Goal: Feedback & Contribution: Contribute content

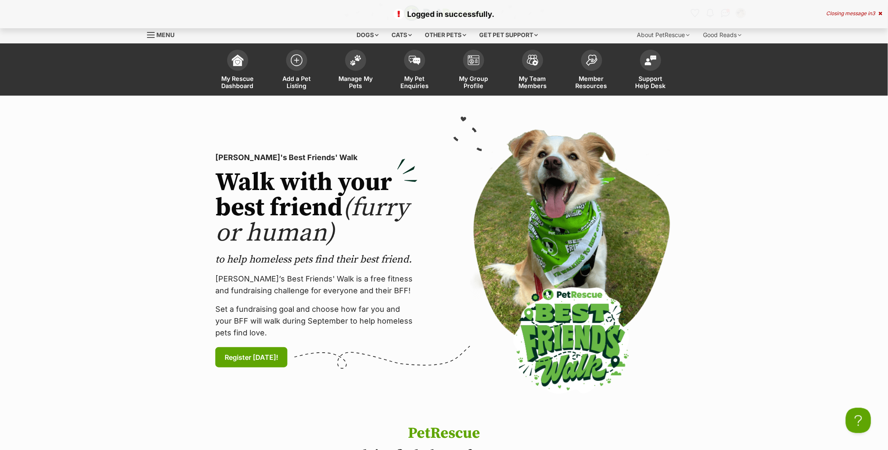
click at [837, 11] on div "Closing message in 3" at bounding box center [854, 14] width 56 height 6
click at [725, 13] on img "Conversations" at bounding box center [724, 13] width 11 height 11
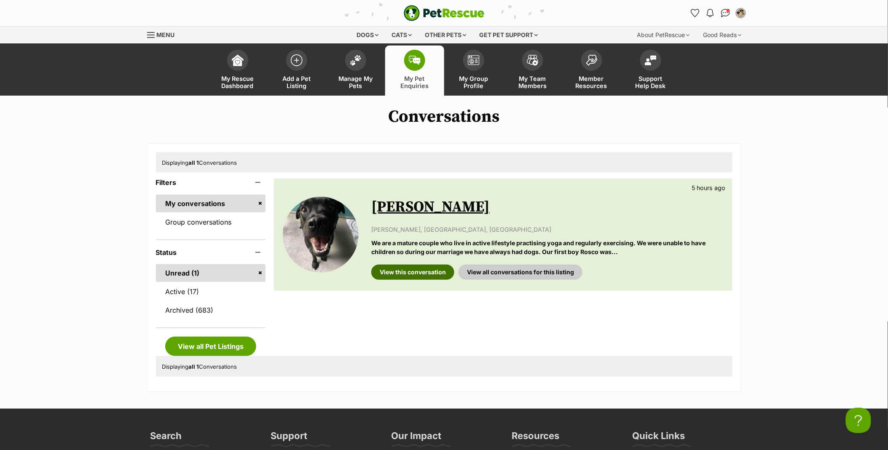
click at [435, 274] on link "View this conversation" at bounding box center [412, 272] width 83 height 15
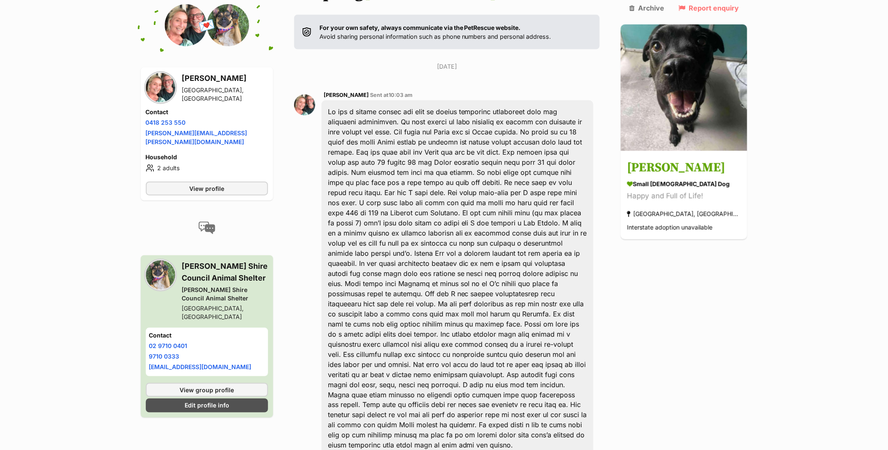
scroll to position [187, 0]
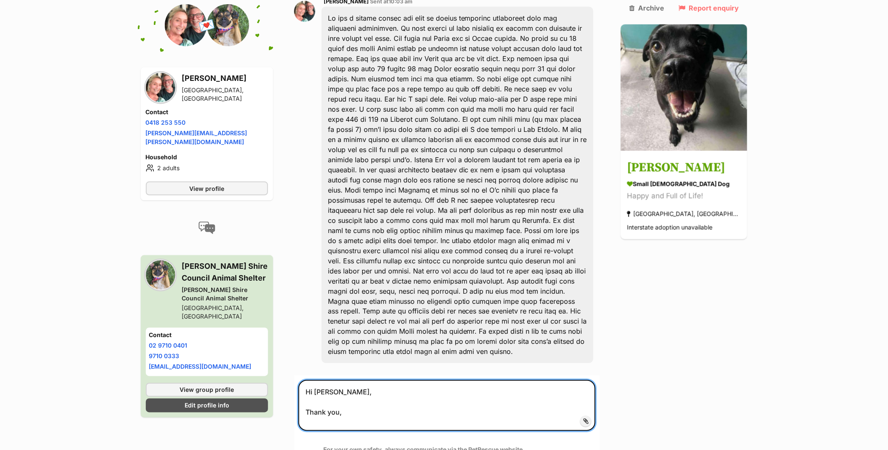
scroll to position [281, 0]
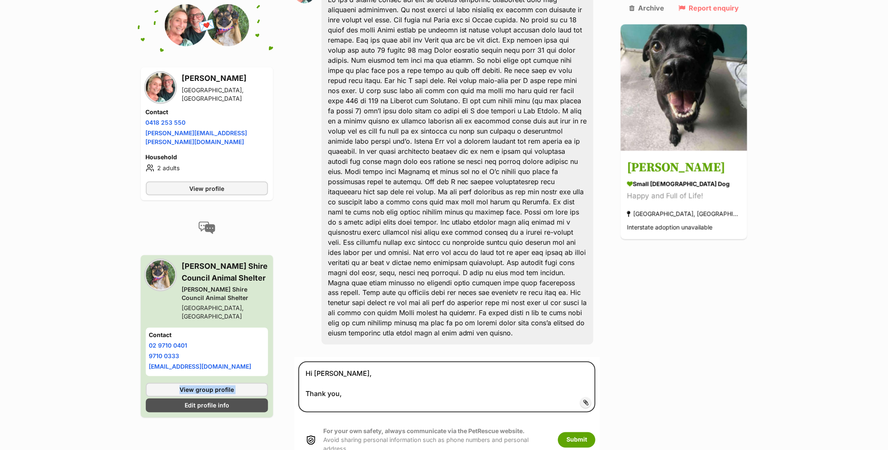
drag, startPoint x: 246, startPoint y: 344, endPoint x: 134, endPoint y: 320, distance: 114.2
click at [134, 320] on div "Back to all conversations 💌 Conversation participant details Marie Farthing Kar…" at bounding box center [443, 146] width 619 height 641
drag, startPoint x: 134, startPoint y: 320, endPoint x: 107, endPoint y: 317, distance: 27.6
click at [107, 317] on main "Back to all conversations 💌 Conversation participant details Marie Farthing Kar…" at bounding box center [444, 146] width 888 height 641
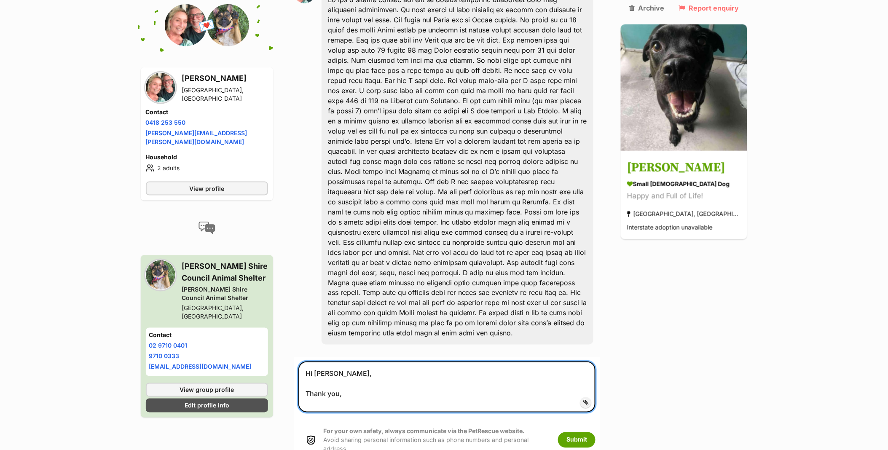
click at [360, 361] on textarea "Hi Marie, Thank you," at bounding box center [446, 386] width 297 height 51
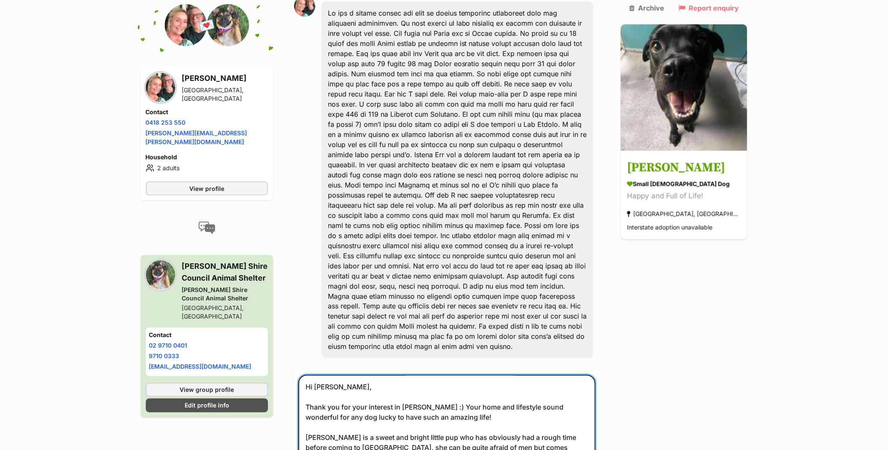
scroll to position [361, 0]
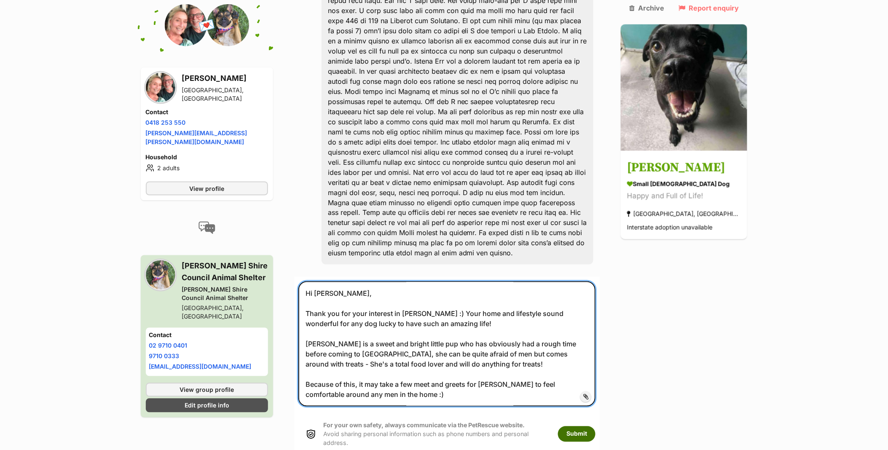
type textarea "Hi Marie, Thank you for your interest in Marge :) Your home and lifestyle sound…"
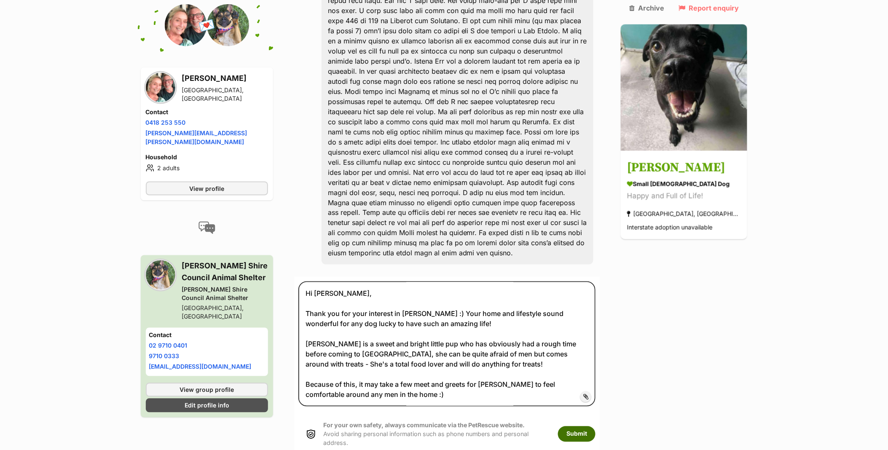
click at [593, 426] on button "Submit" at bounding box center [576, 433] width 37 height 15
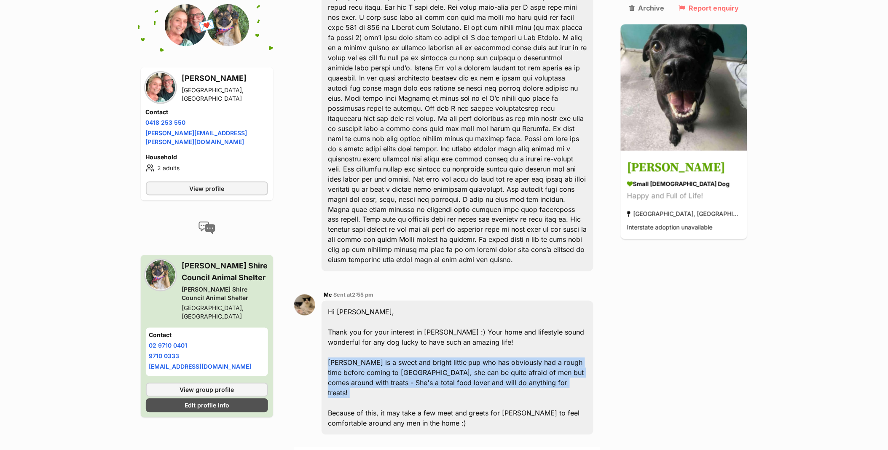
drag, startPoint x: 487, startPoint y: 347, endPoint x: 325, endPoint y: 319, distance: 163.7
click at [325, 319] on div "Me Sent at 2:55 pm Hi Marie, Thank you for your interest in Marge :) Your home …" at bounding box center [447, 362] width 306 height 157
copy div "Marge is a sweet and bright little pup who has obviously had a rough time befor…"
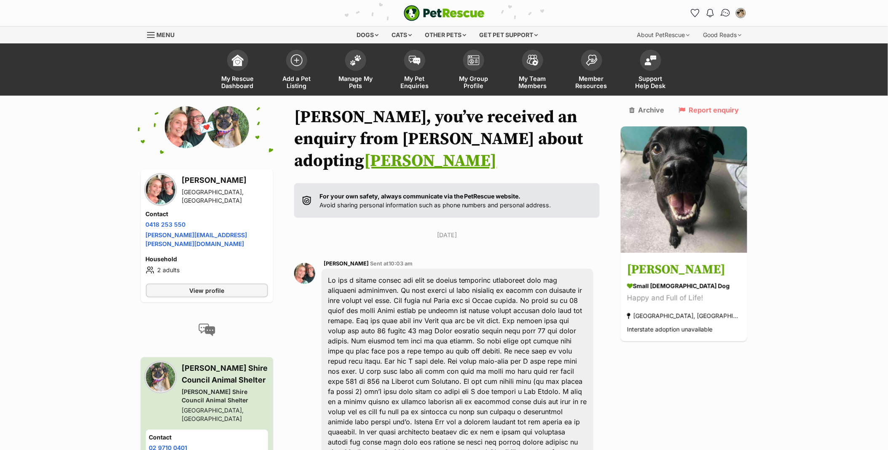
click at [722, 15] on img "Conversations" at bounding box center [724, 13] width 11 height 11
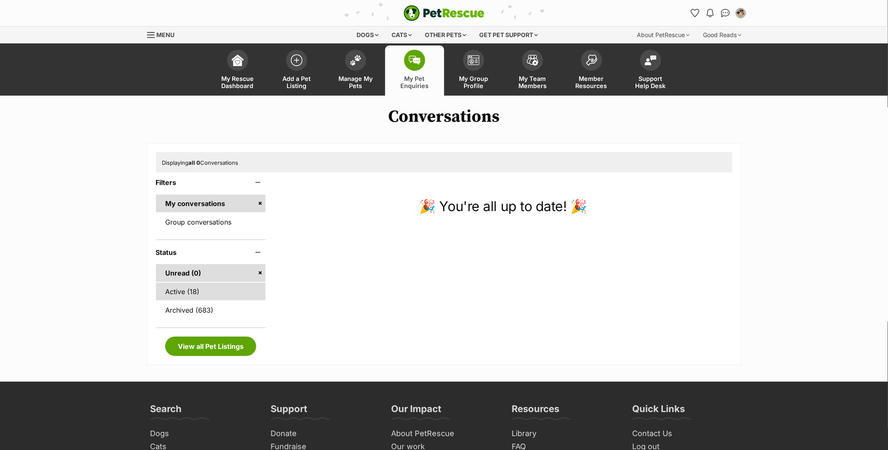
click at [188, 296] on link "Active (18)" at bounding box center [211, 292] width 110 height 18
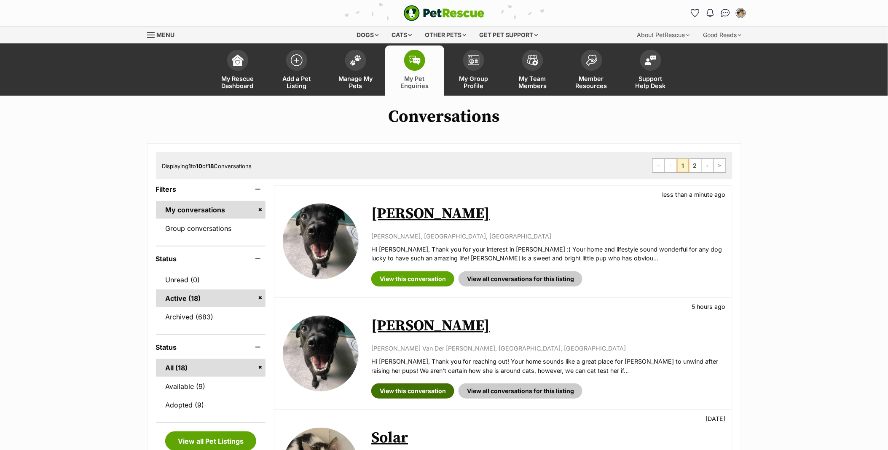
click at [398, 388] on link "View this conversation" at bounding box center [412, 390] width 83 height 15
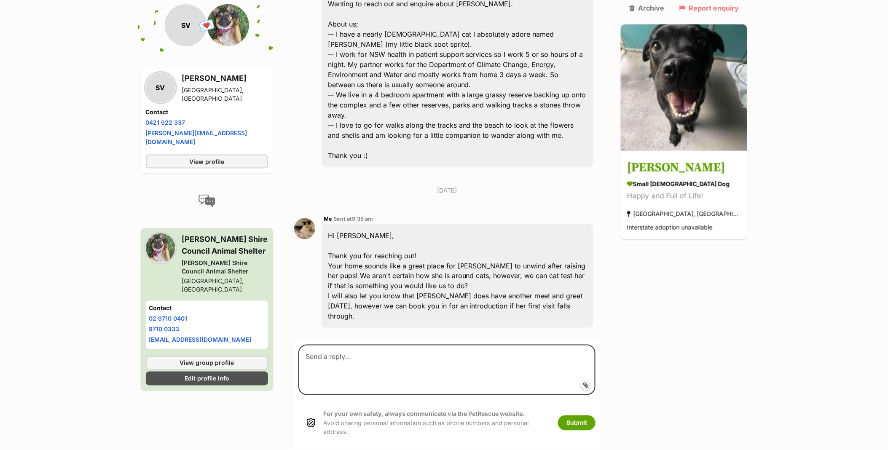
scroll to position [305, 0]
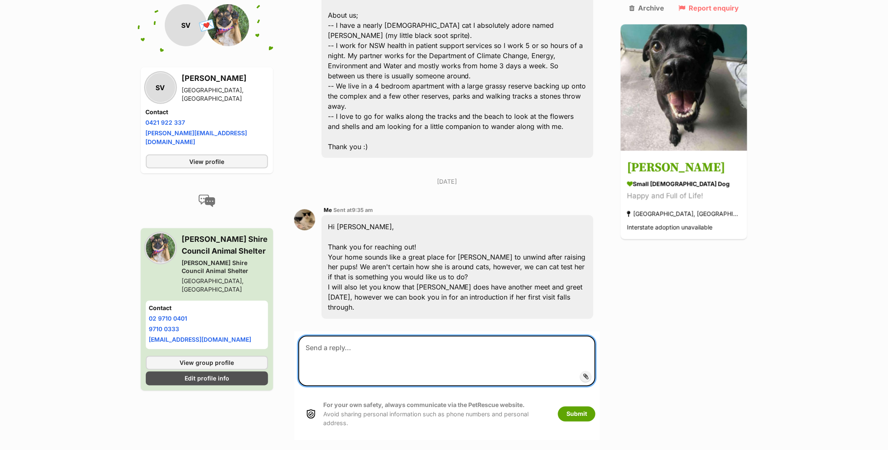
click at [353, 336] on textarea at bounding box center [446, 361] width 297 height 51
paste textarea "[PERSON_NAME] is a sweet and bright little pup who has obviously had a rough ti…"
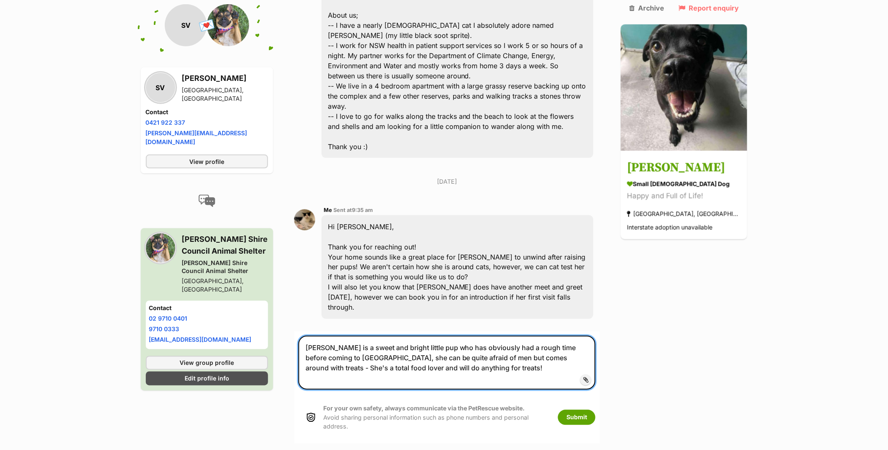
click at [308, 336] on textarea "[PERSON_NAME] is a sweet and bright little pup who has obviously had a rough ti…" at bounding box center [446, 363] width 297 height 54
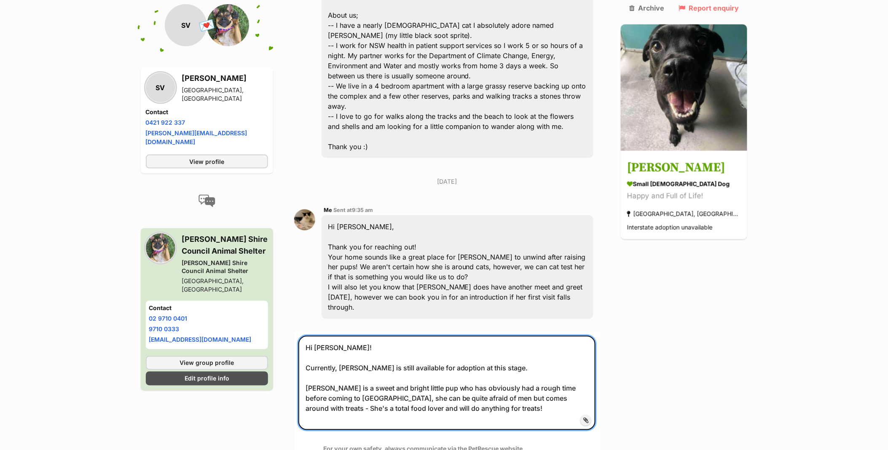
type textarea "Hi [PERSON_NAME]! Currently, [PERSON_NAME] is still available for adoption at t…"
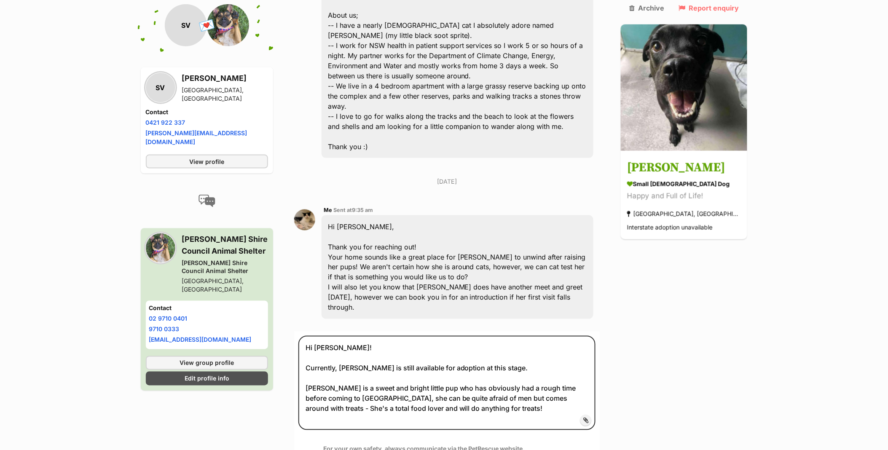
click at [595, 449] on button "Submit" at bounding box center [576, 457] width 37 height 15
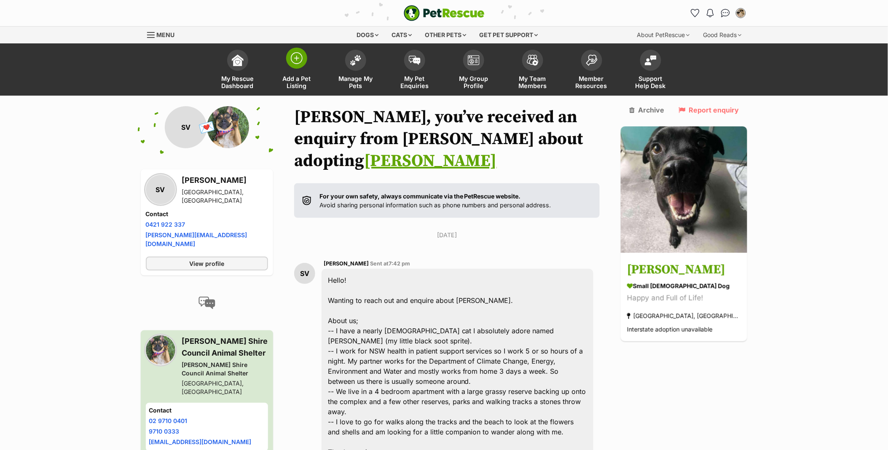
click at [285, 63] on link "Add a Pet Listing" at bounding box center [296, 70] width 59 height 50
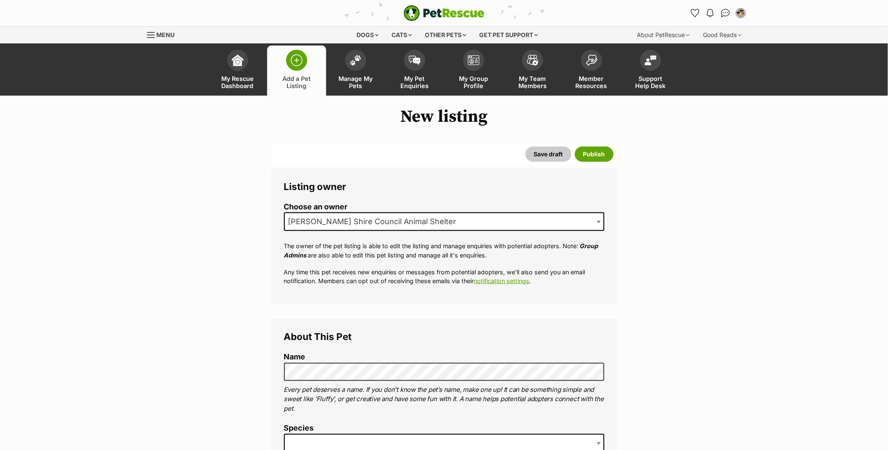
click at [298, 360] on label "Name" at bounding box center [444, 357] width 320 height 9
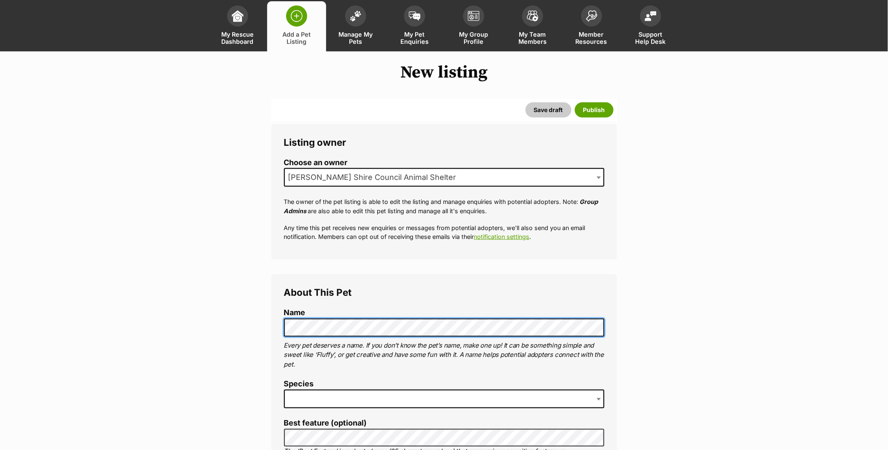
scroll to position [140, 0]
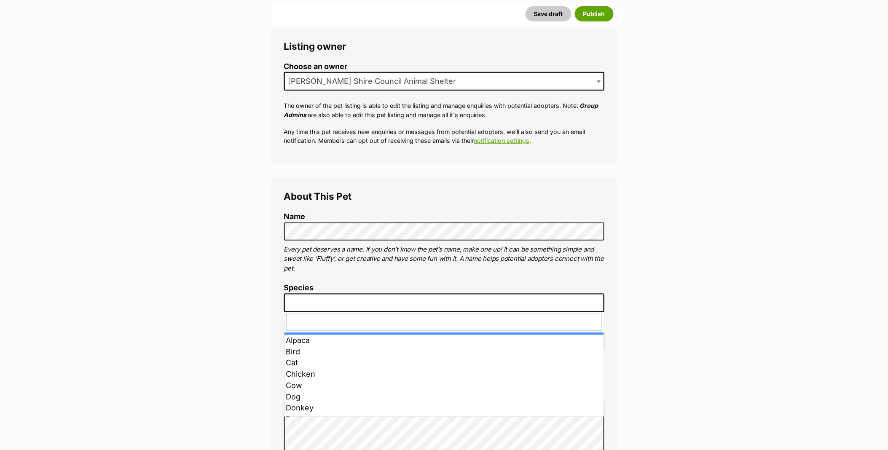
click at [297, 305] on span at bounding box center [444, 303] width 320 height 19
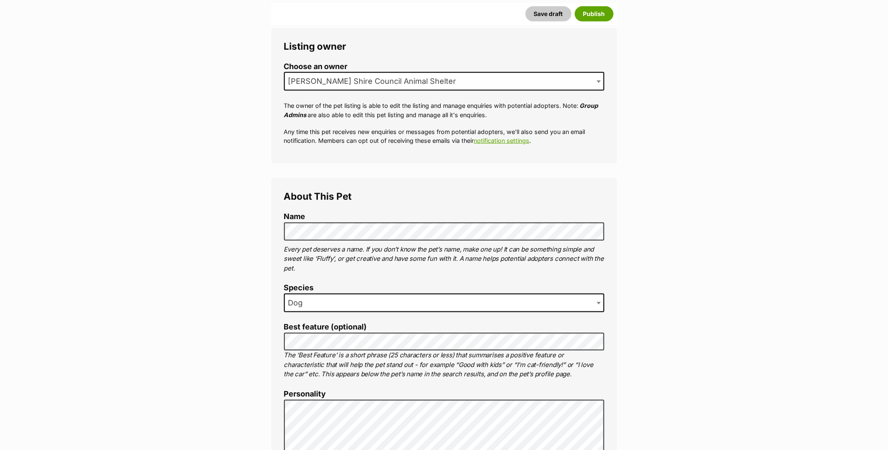
click at [300, 351] on p "The ‘Best Feature’ is a short phrase (25 characters or less) that summarises a …" at bounding box center [444, 364] width 320 height 29
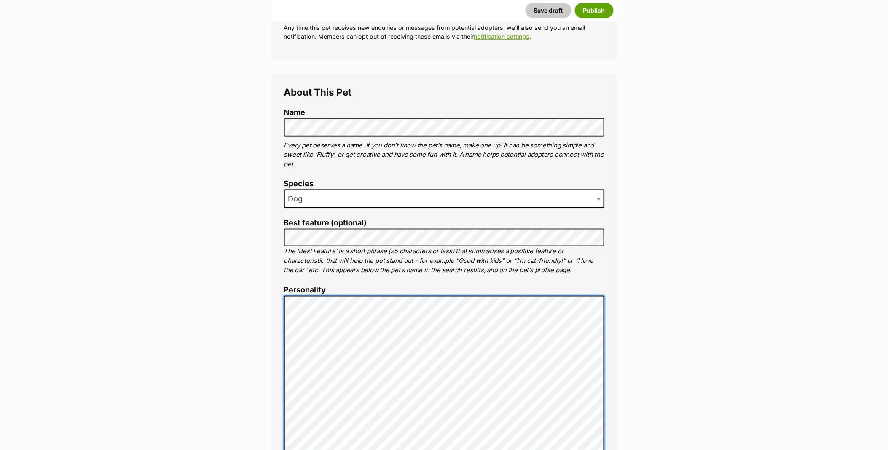
scroll to position [264, 0]
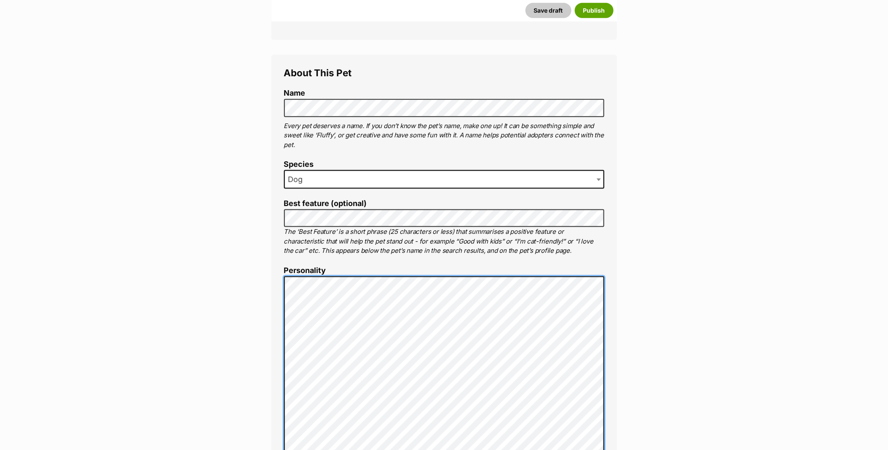
click at [280, 286] on div "About This Pet Name Henlo there, it looks like you might be using the pet name …" at bounding box center [443, 406] width 345 height 703
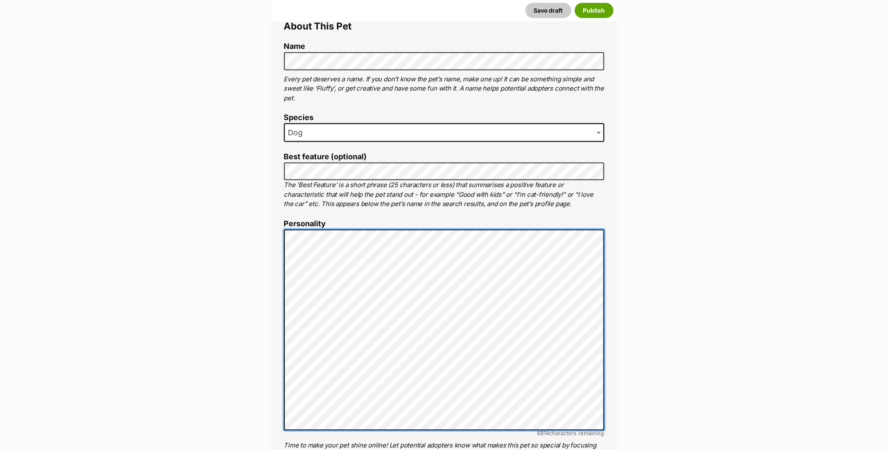
click at [278, 234] on div "About This Pet Name Henlo there, it looks like you might be using the pet name …" at bounding box center [443, 368] width 345 height 721
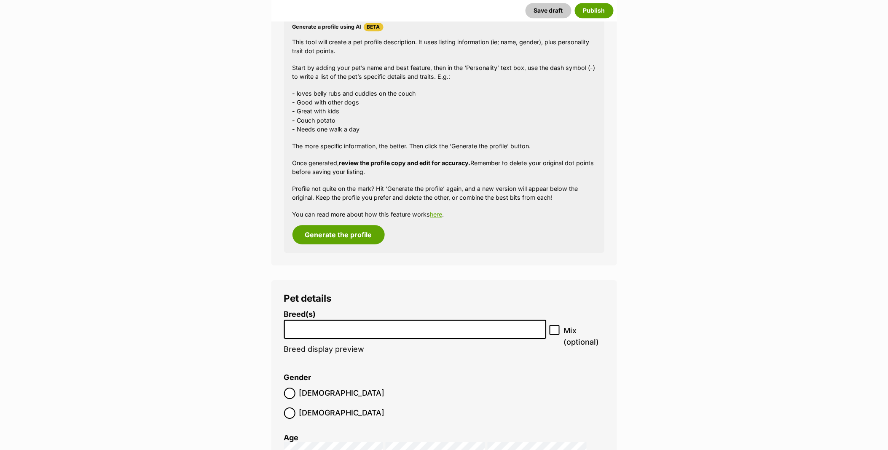
scroll to position [826, 0]
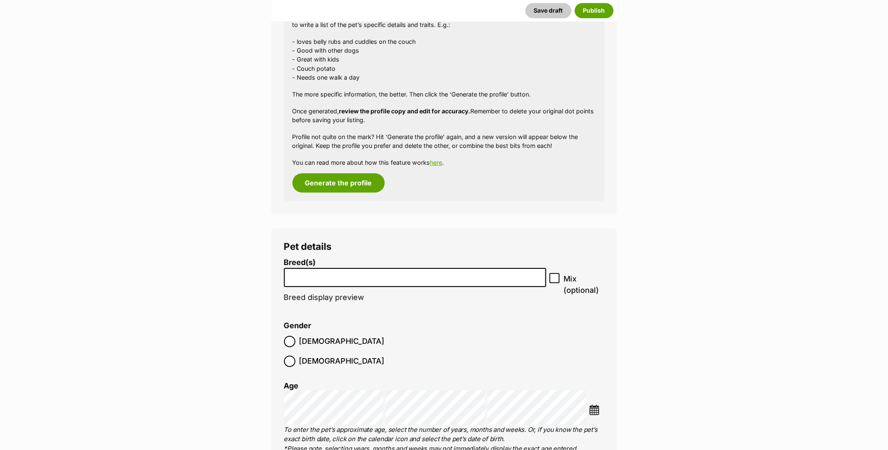
click at [333, 276] on input "search" at bounding box center [415, 275] width 257 height 9
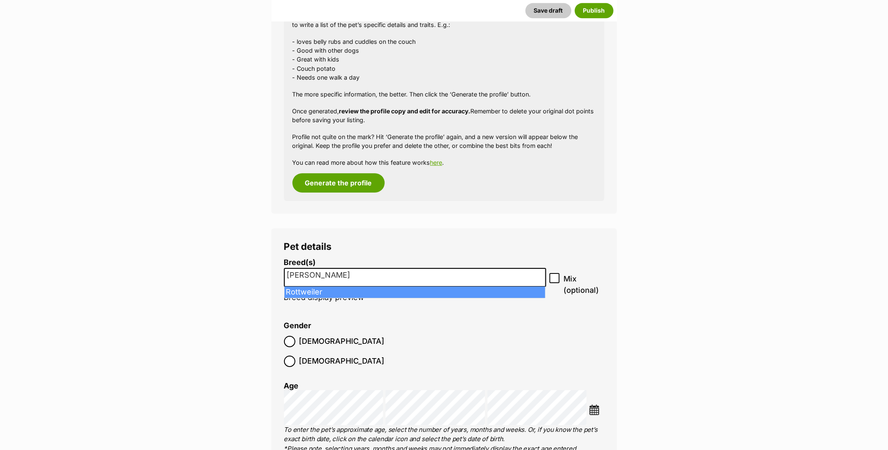
type input "Rott"
select select "177"
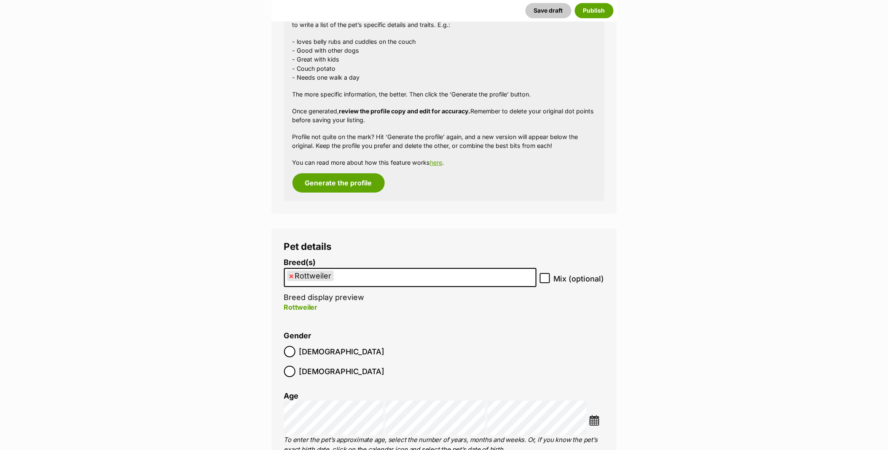
click at [543, 276] on icon at bounding box center [545, 278] width 6 height 6
click at [543, 276] on input "Mix (optional)" at bounding box center [545, 278] width 10 height 10
checkbox input "true"
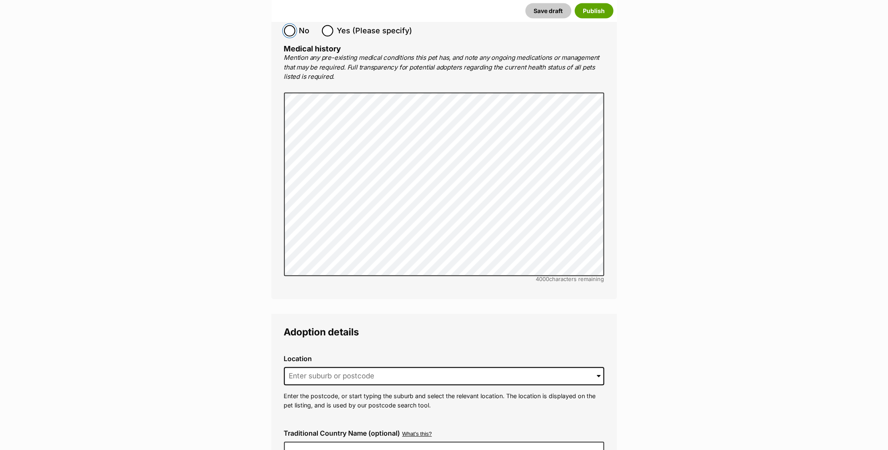
scroll to position [1668, 0]
click at [306, 366] on input at bounding box center [444, 375] width 320 height 19
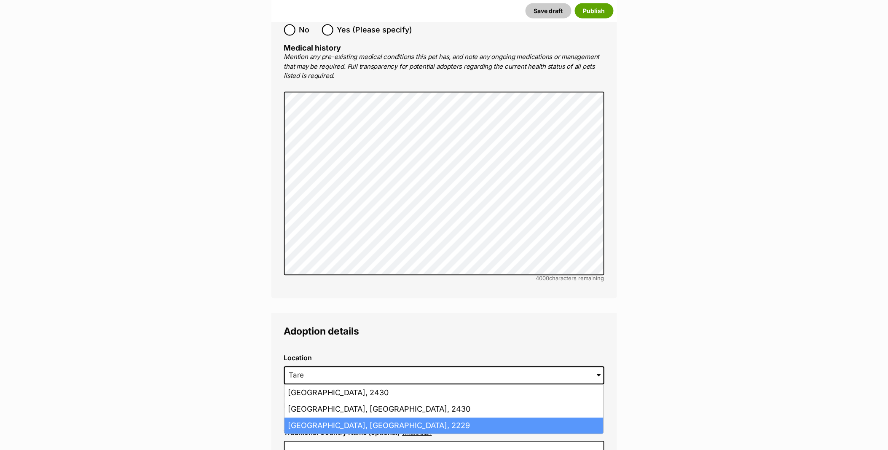
click at [306, 418] on li "Taren Point, New South Wales, 2229" at bounding box center [443, 426] width 319 height 16
type input "Taren Point, New South Wales, 2229"
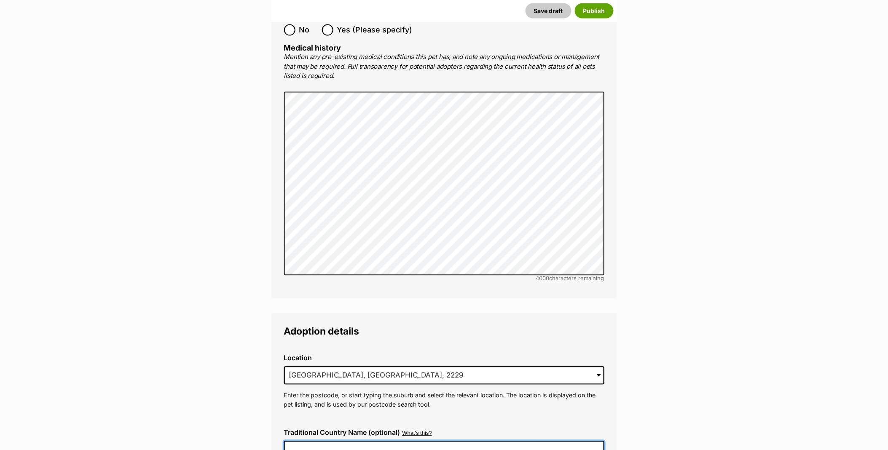
click at [306, 441] on input "Traditional Country Name (optional)" at bounding box center [444, 450] width 320 height 18
type input "Australia"
type input "R251000199R251000200"
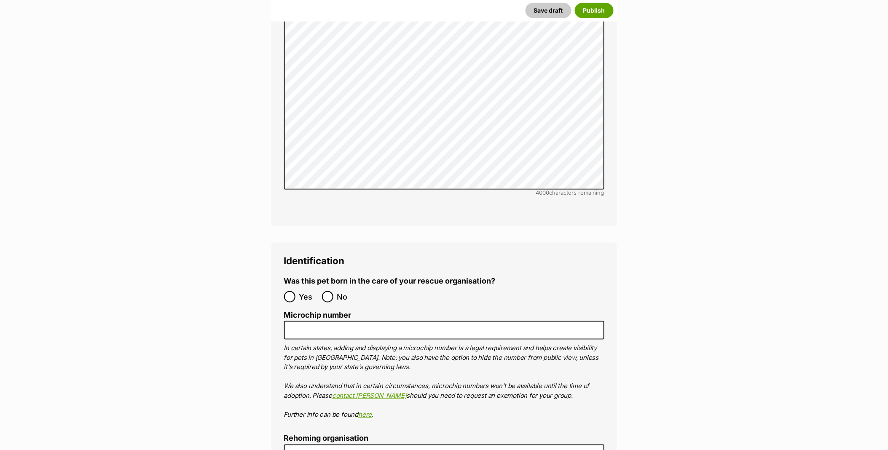
scroll to position [2511, 0]
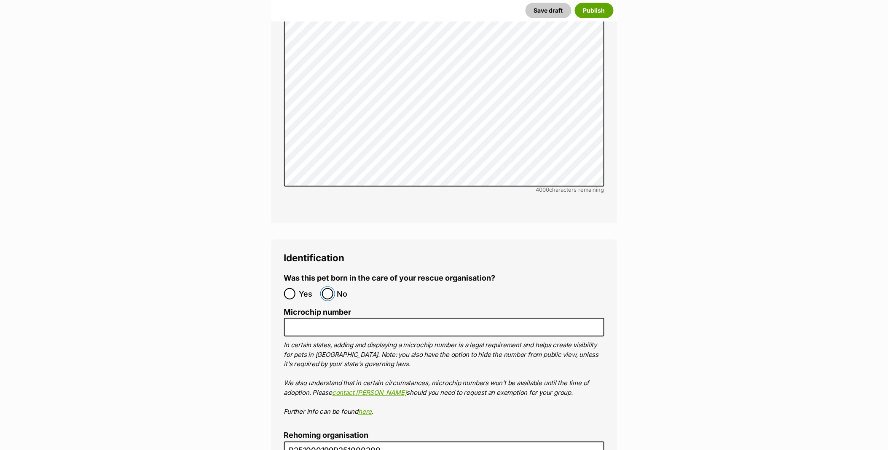
click at [329, 288] on input "No" at bounding box center [327, 293] width 11 height 11
radio input "true"
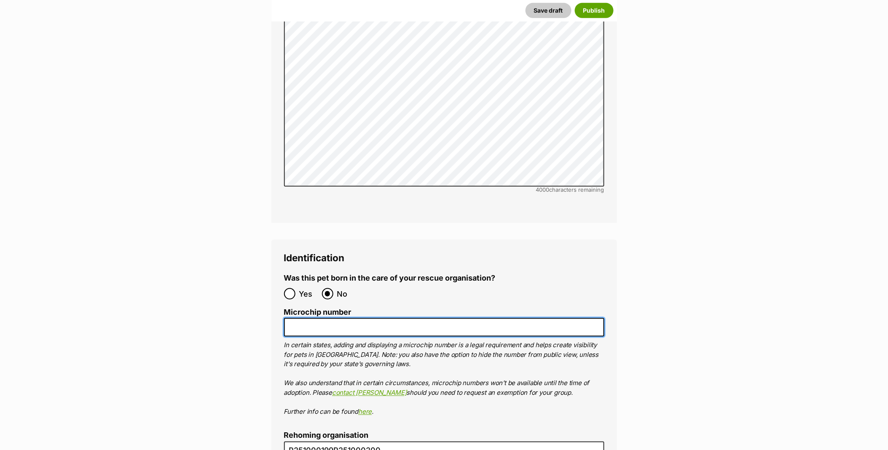
click at [322, 318] on input "Microchip number" at bounding box center [444, 327] width 320 height 19
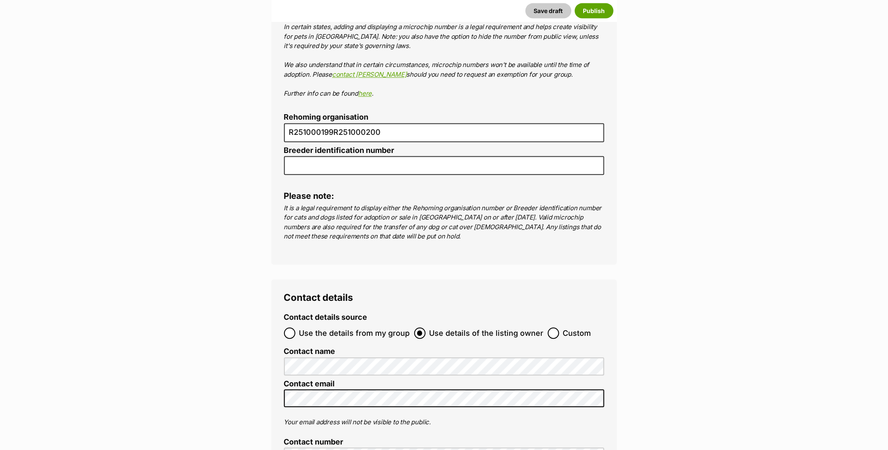
scroll to position [2979, 0]
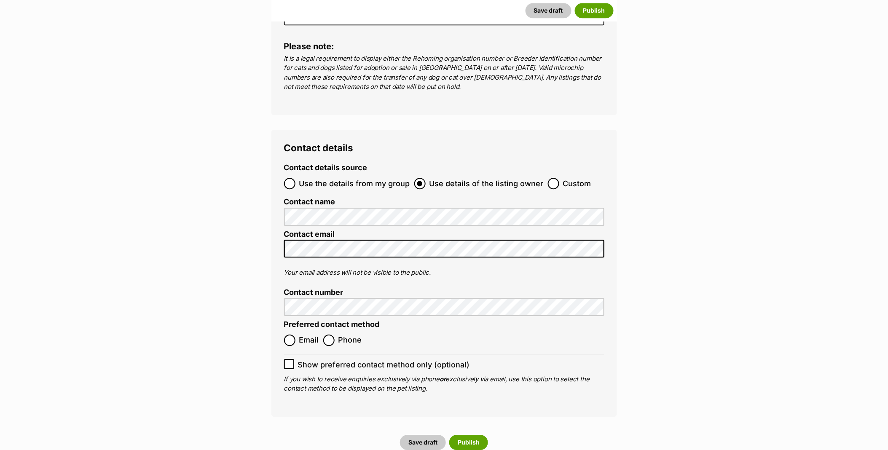
type input "900164001313966"
click at [292, 334] on input "Email" at bounding box center [289, 339] width 11 height 11
radio input "true"
click at [459, 435] on button "Publish" at bounding box center [468, 442] width 39 height 15
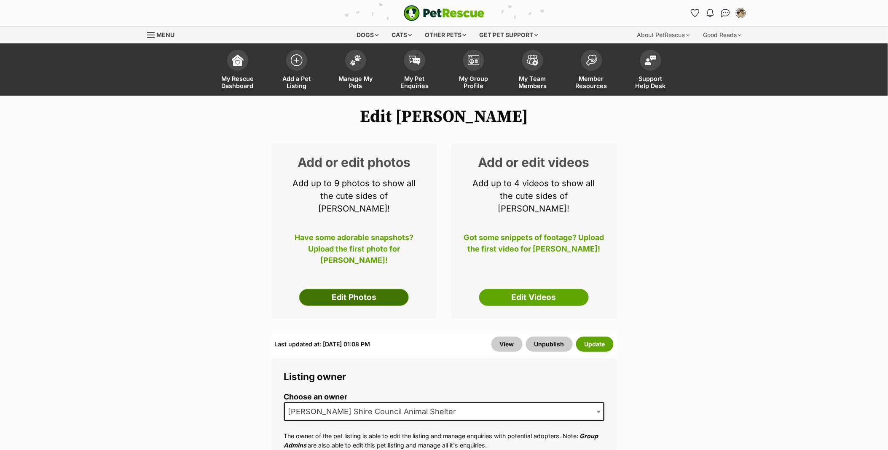
click at [355, 293] on link "Edit Photos" at bounding box center [354, 297] width 110 height 17
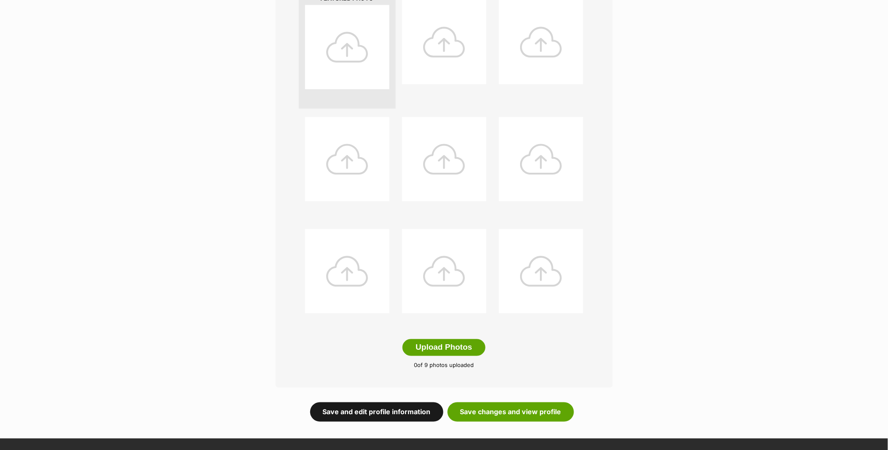
scroll to position [327, 0]
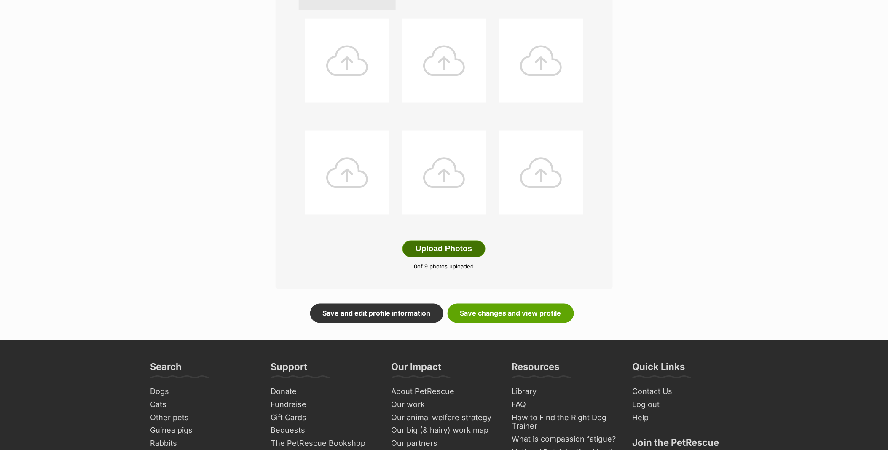
click at [417, 251] on button "Upload Photos" at bounding box center [443, 249] width 83 height 17
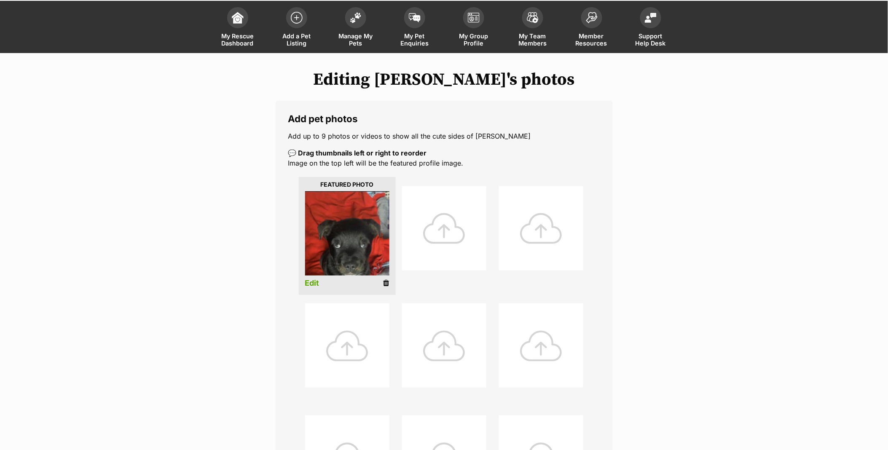
scroll to position [41, 0]
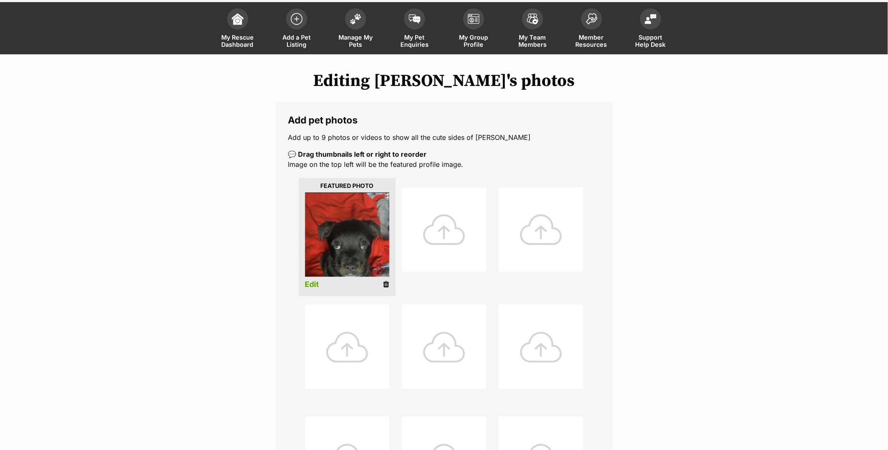
click at [312, 285] on link "Edit" at bounding box center [312, 284] width 14 height 9
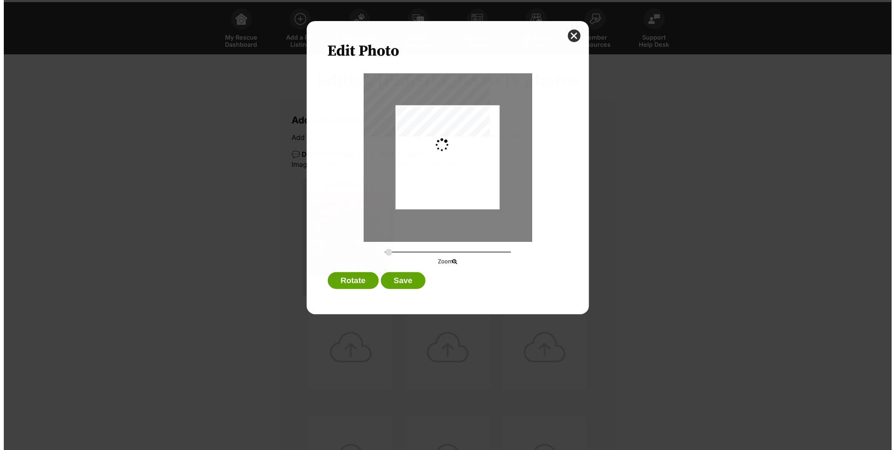
scroll to position [0, 0]
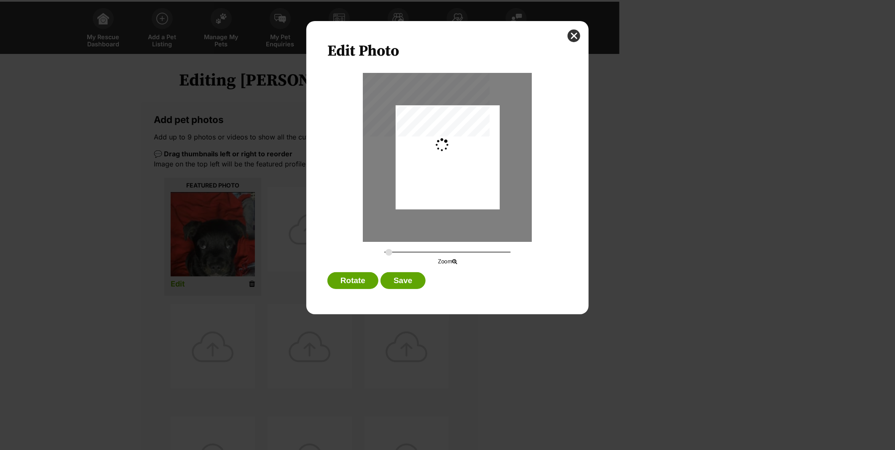
type input "0.2744"
click at [436, 182] on div "Dialog Window - Close (Press escape to close)" at bounding box center [448, 156] width 104 height 181
drag, startPoint x: 436, startPoint y: 182, endPoint x: 436, endPoint y: 190, distance: 7.6
click at [436, 190] on div "Dialog Window - Close (Press escape to close)" at bounding box center [448, 163] width 104 height 181
click at [404, 279] on button "Save" at bounding box center [402, 280] width 45 height 17
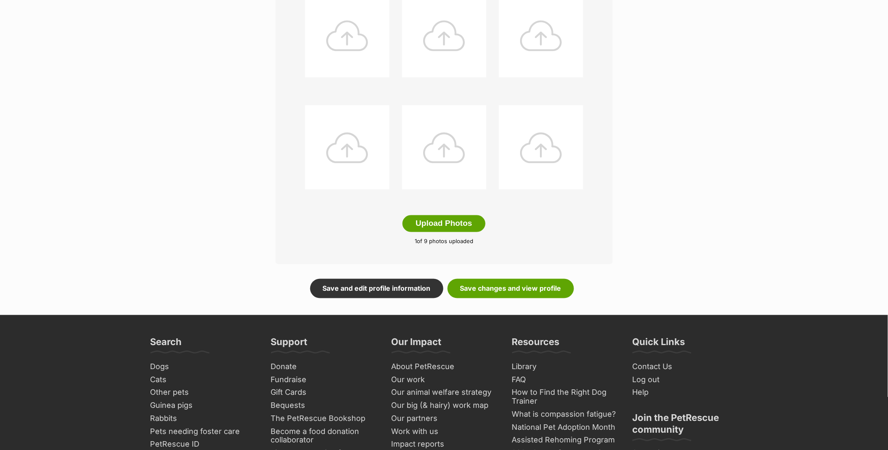
scroll to position [369, 0]
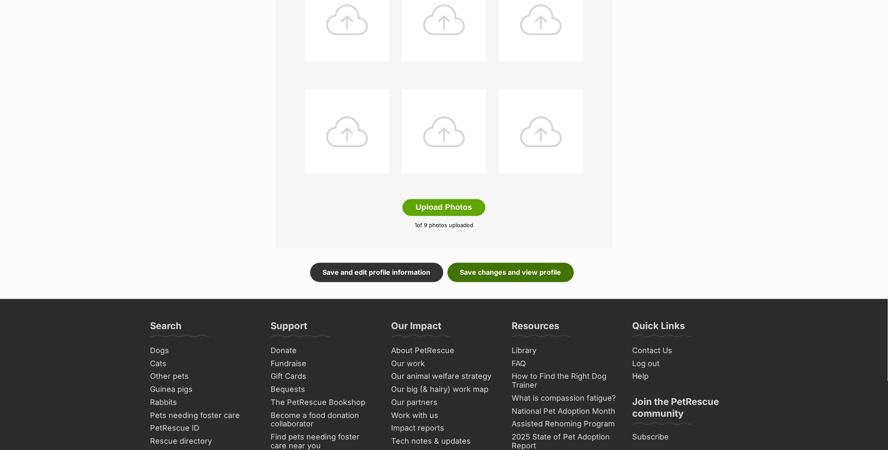
click at [487, 273] on link "Save changes and view profile" at bounding box center [510, 272] width 126 height 19
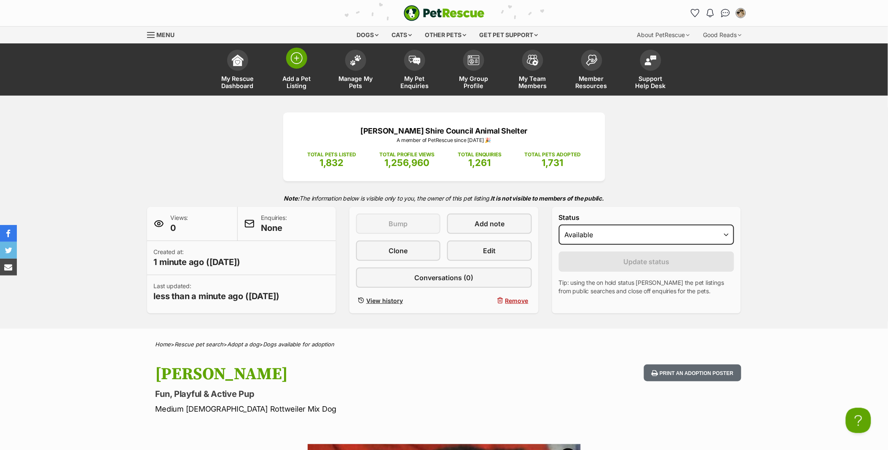
click at [302, 70] on link "Add a Pet Listing" at bounding box center [296, 70] width 59 height 50
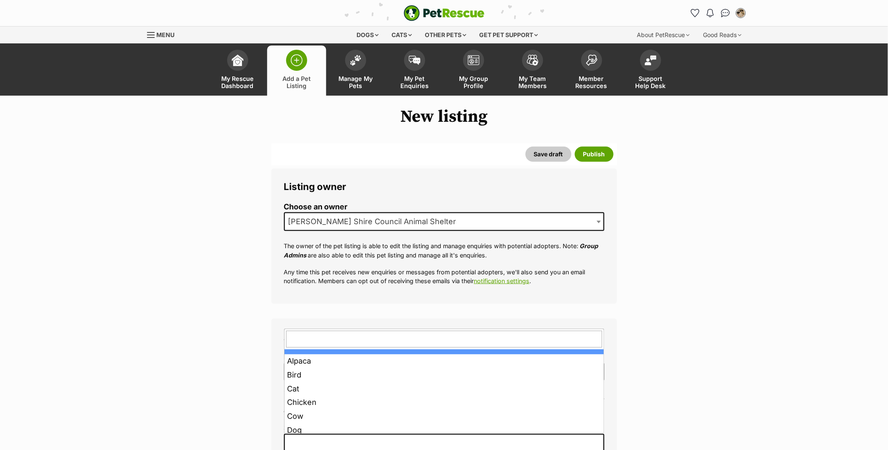
click at [309, 434] on span at bounding box center [444, 443] width 320 height 19
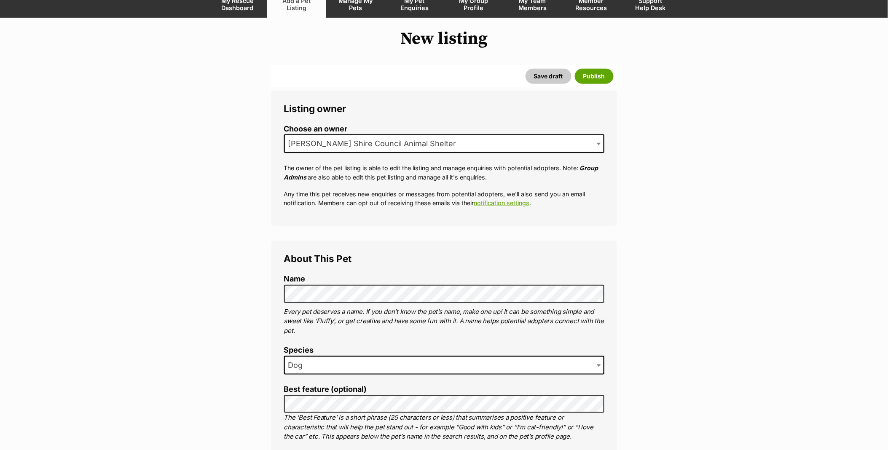
scroll to position [190, 0]
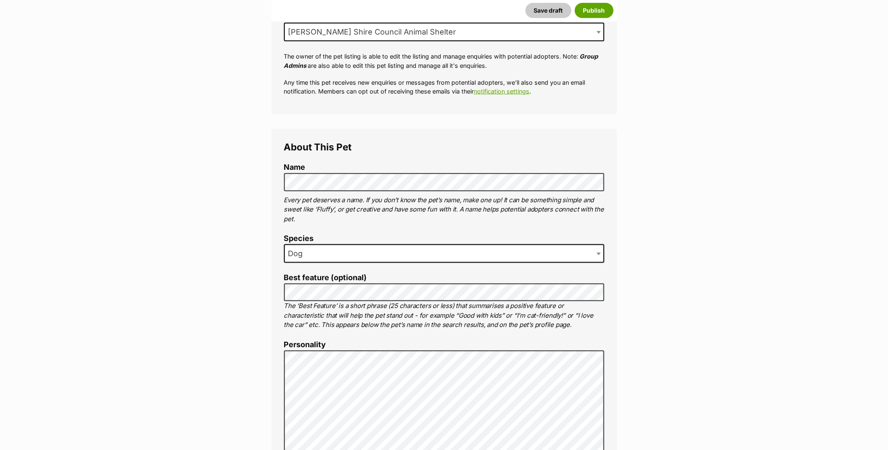
type input "[GEOGRAPHIC_DATA], [GEOGRAPHIC_DATA], 2229"
type input "[GEOGRAPHIC_DATA]"
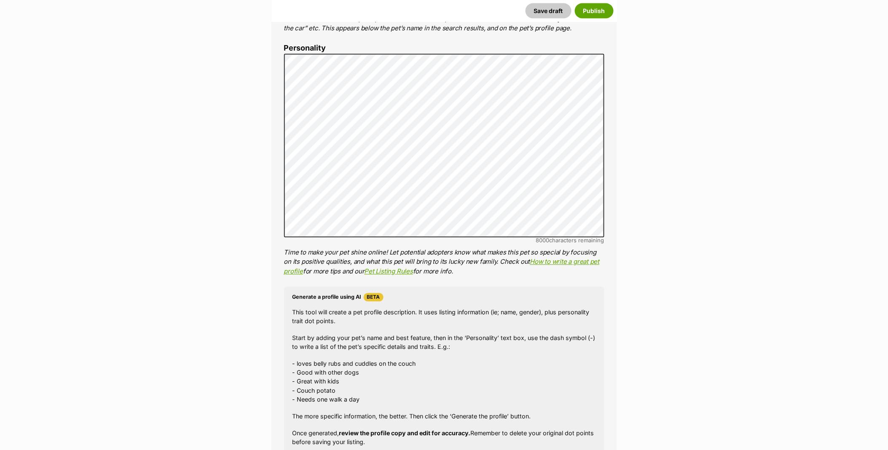
scroll to position [393, 0]
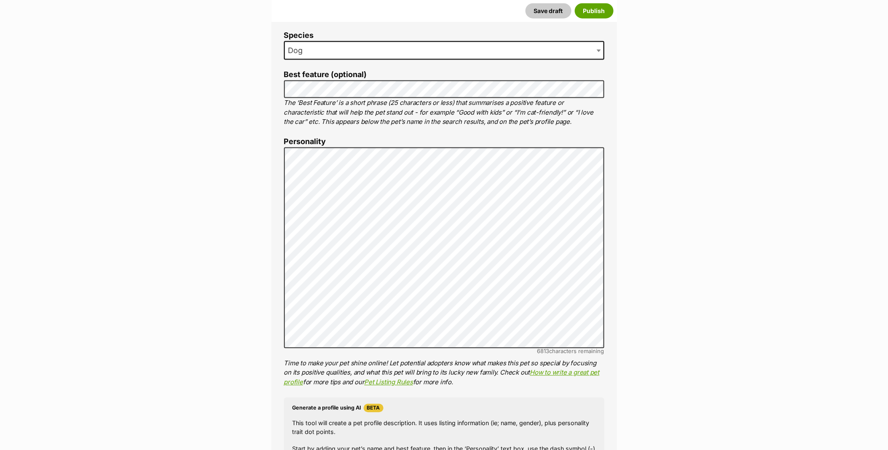
drag, startPoint x: 256, startPoint y: 298, endPoint x: 264, endPoint y: 278, distance: 21.5
drag, startPoint x: 308, startPoint y: 147, endPoint x: 279, endPoint y: 217, distance: 75.6
click at [273, 217] on div "About This Pet Name Henlo there, it looks like you might be using the pet name …" at bounding box center [443, 286] width 345 height 721
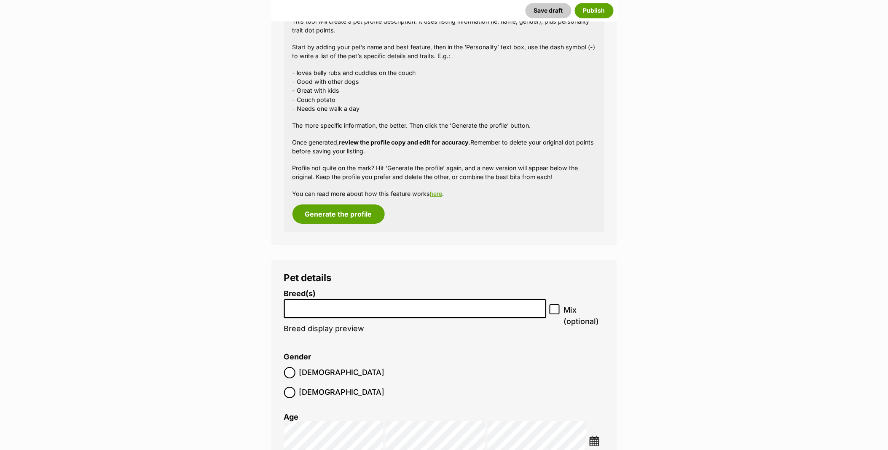
scroll to position [814, 0]
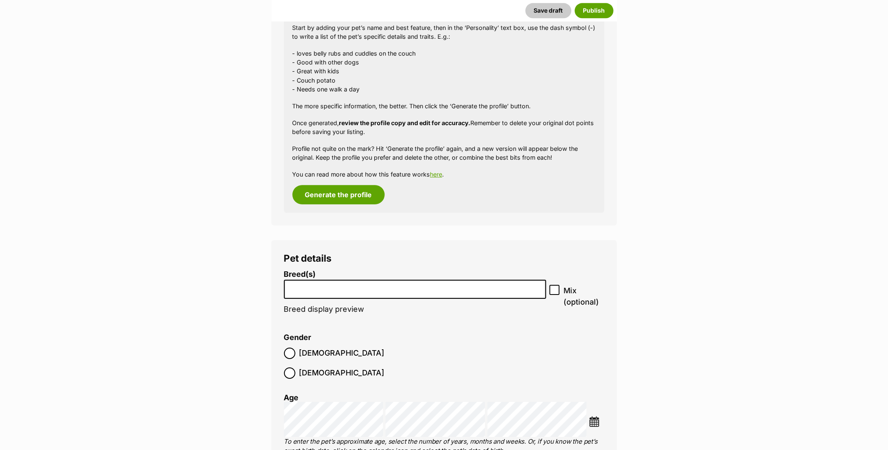
click at [345, 291] on input "search" at bounding box center [415, 287] width 257 height 9
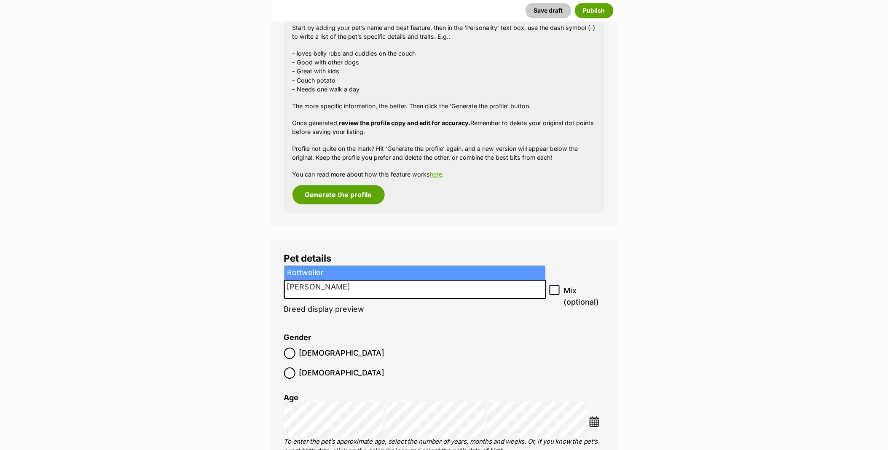
type input "Rott"
select select "177"
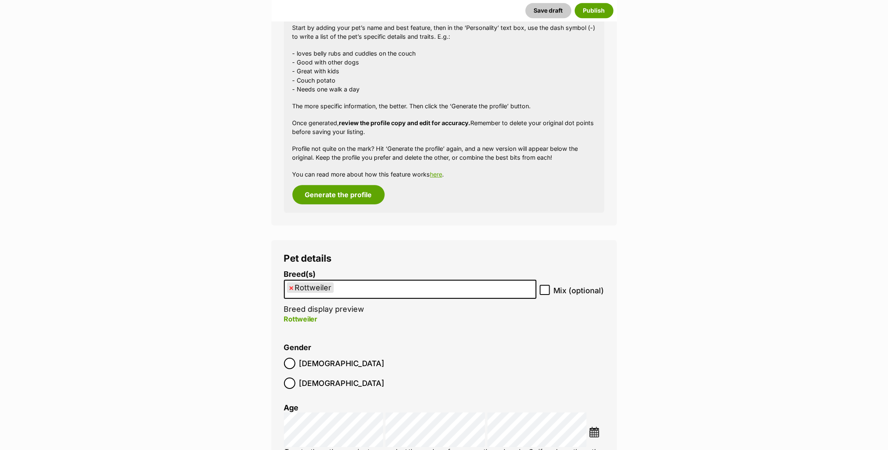
drag, startPoint x: 544, startPoint y: 290, endPoint x: 338, endPoint y: 361, distance: 217.8
click at [543, 289] on icon at bounding box center [545, 290] width 6 height 6
click at [543, 289] on input "Mix (optional)" at bounding box center [545, 290] width 10 height 10
checkbox input "true"
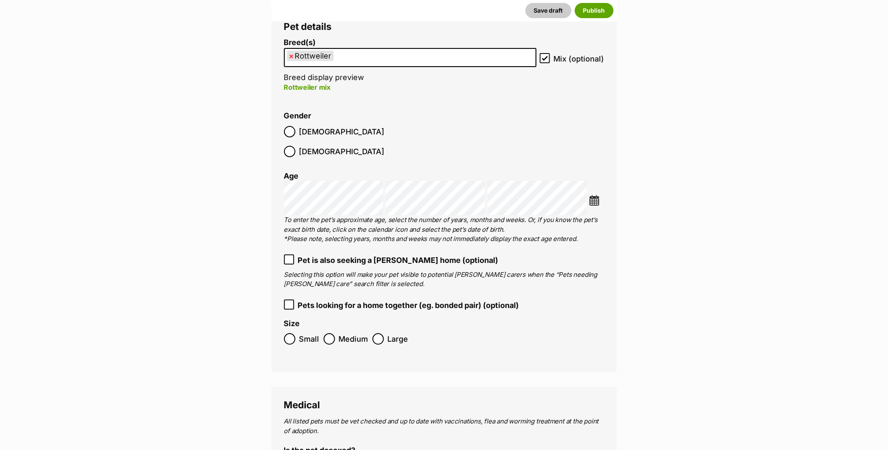
scroll to position [1048, 0]
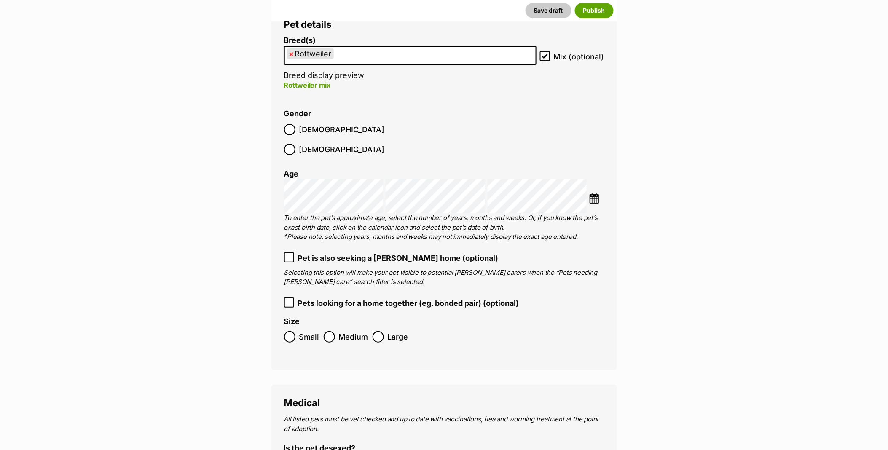
click at [339, 331] on span "Medium" at bounding box center [353, 336] width 29 height 11
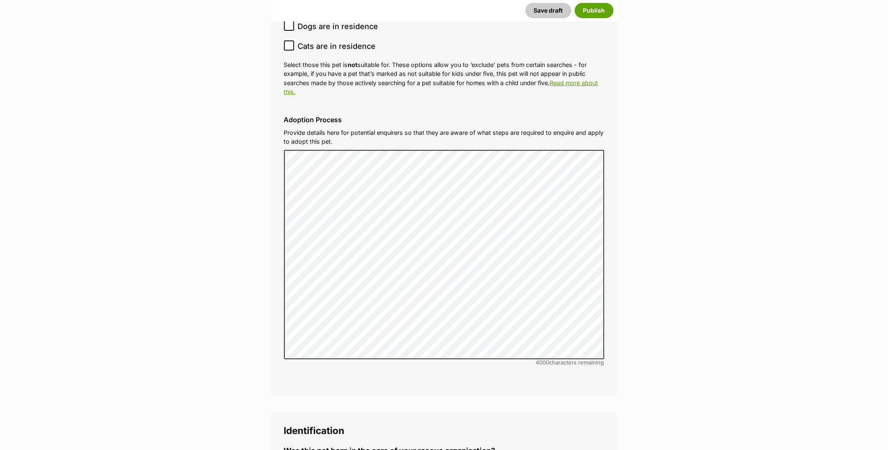
scroll to position [2358, 0]
radio input "true"
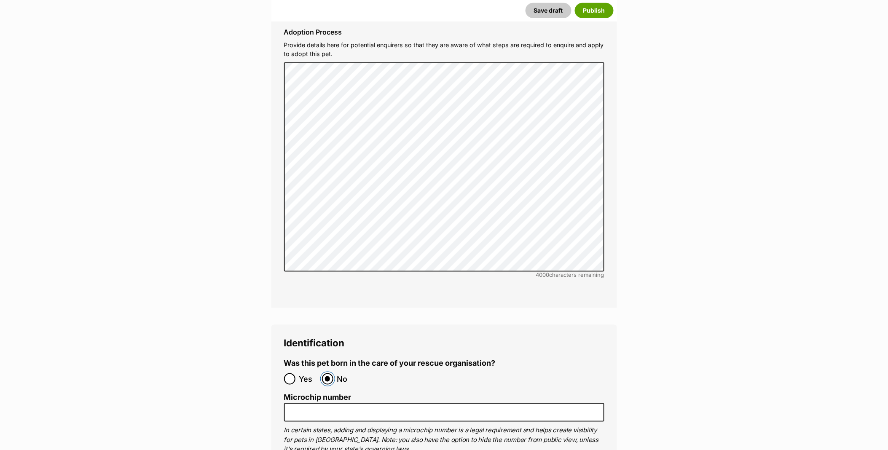
scroll to position [2452, 0]
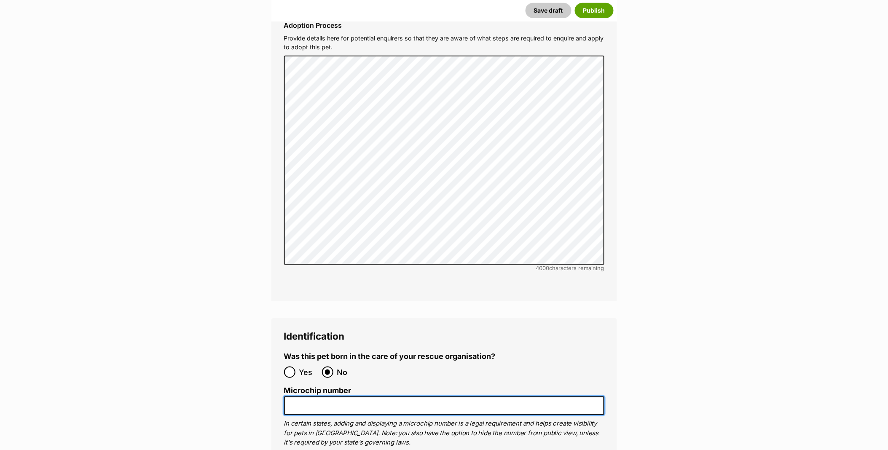
click at [308, 396] on input "Microchip number" at bounding box center [444, 405] width 320 height 19
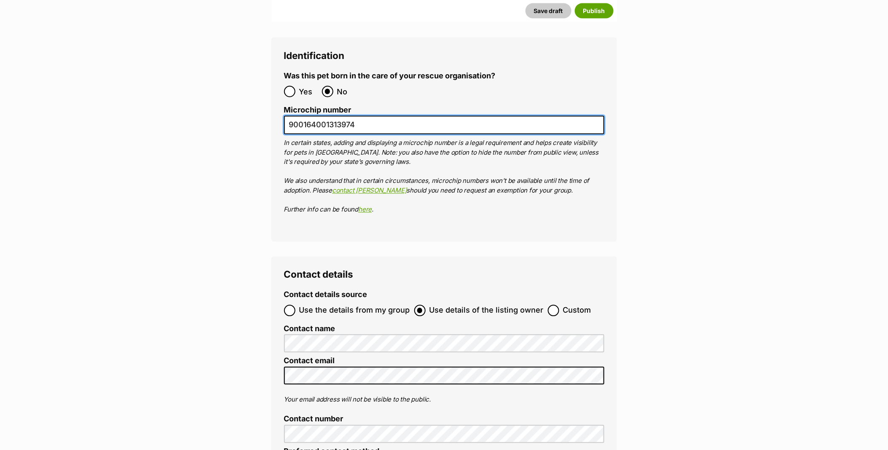
type input "900164001313974"
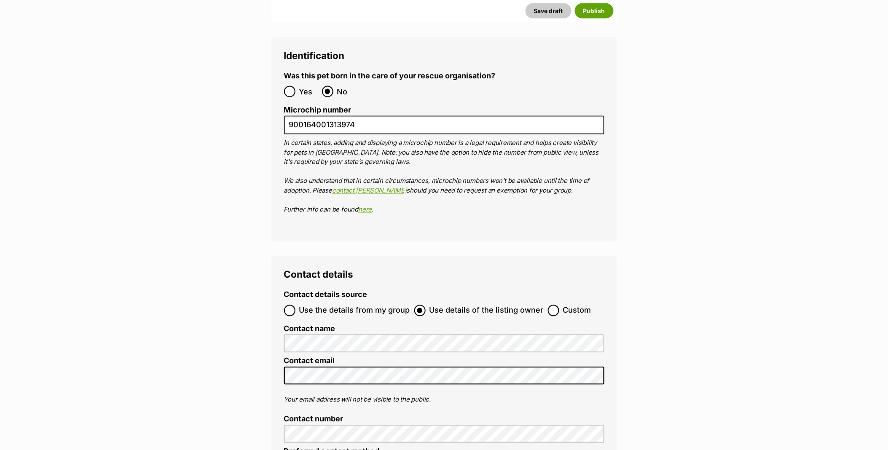
radio input "true"
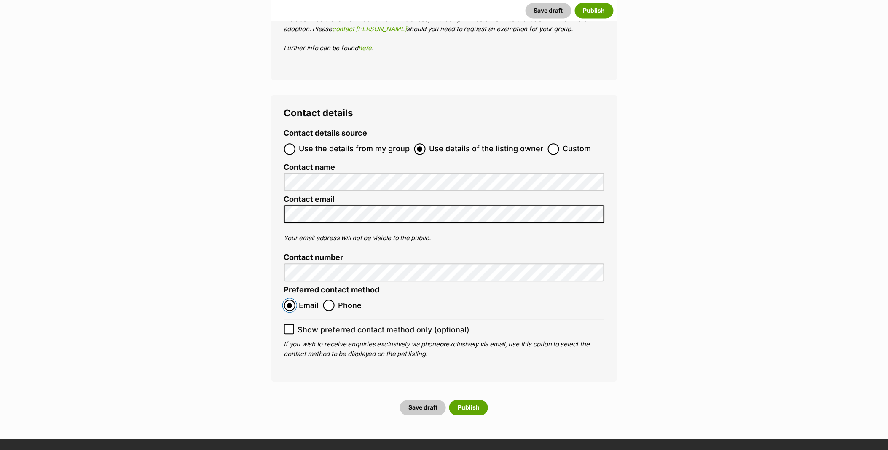
scroll to position [2967, 0]
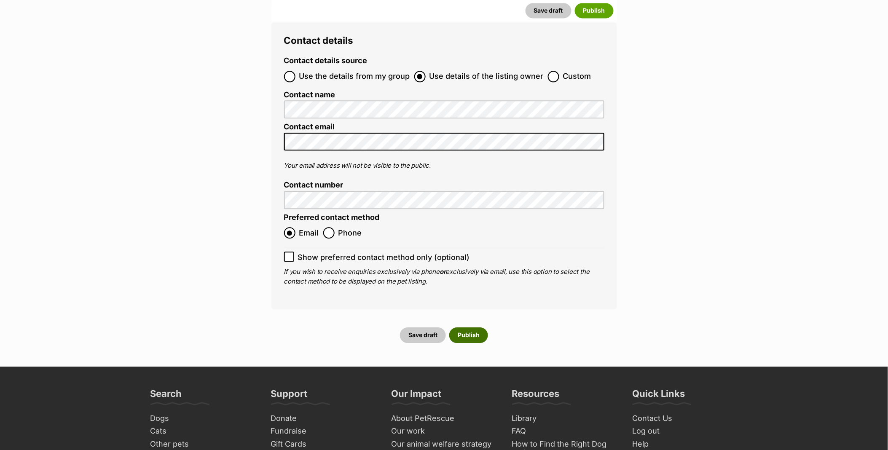
click at [466, 327] on button "Publish" at bounding box center [468, 334] width 39 height 15
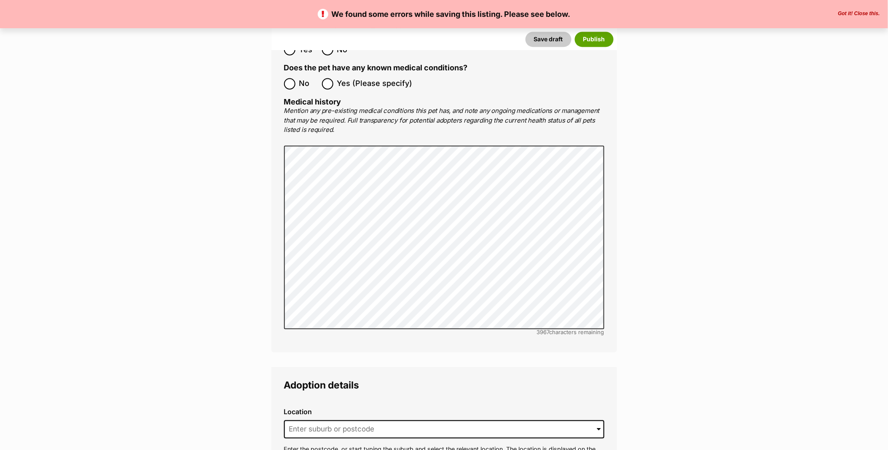
scroll to position [1872, 0]
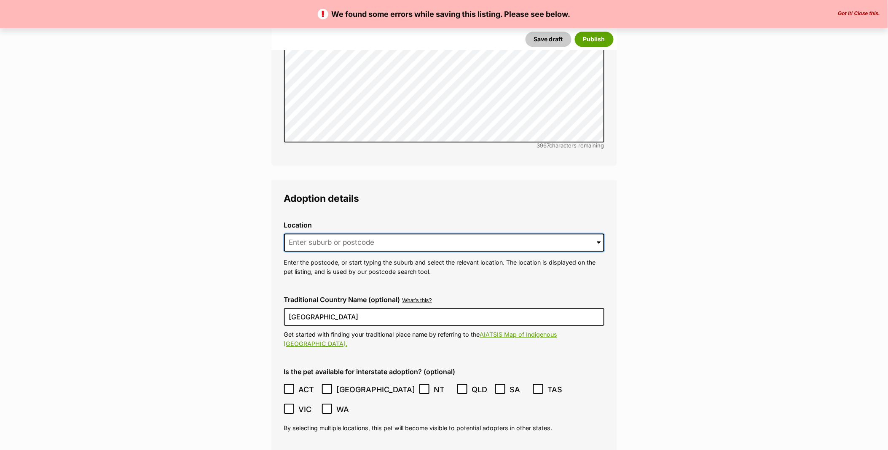
click at [313, 233] on input at bounding box center [444, 242] width 320 height 19
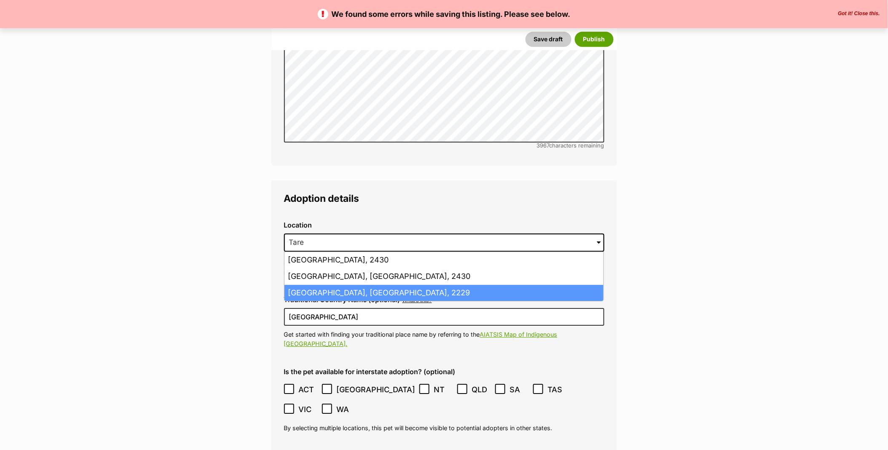
click at [314, 285] on li "Taren Point, New South Wales, 2229" at bounding box center [443, 293] width 319 height 16
type input "Taren Point, New South Wales, 2229"
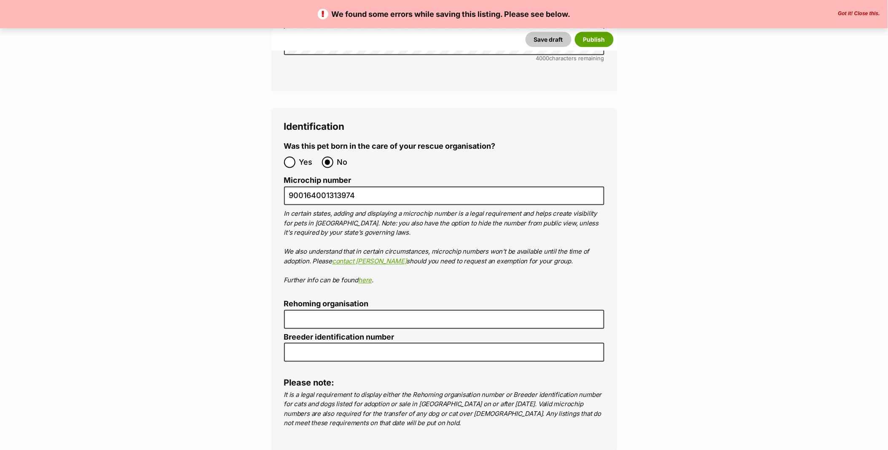
scroll to position [2808, 0]
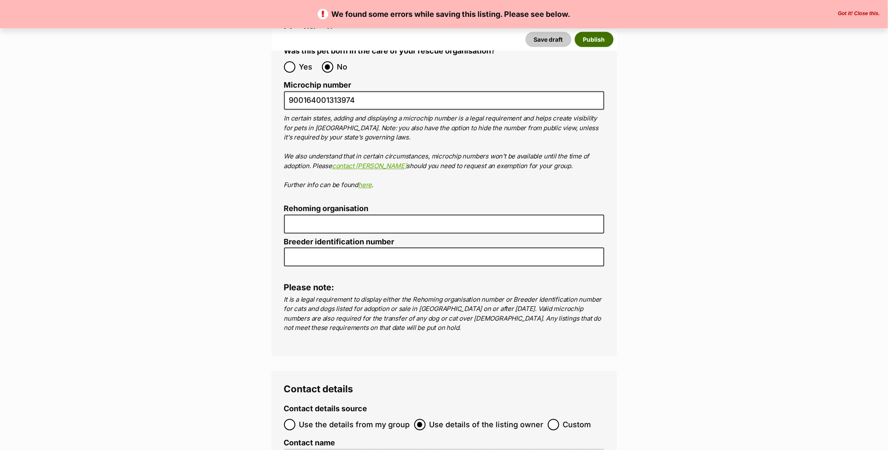
click at [592, 42] on button "Publish" at bounding box center [594, 39] width 39 height 15
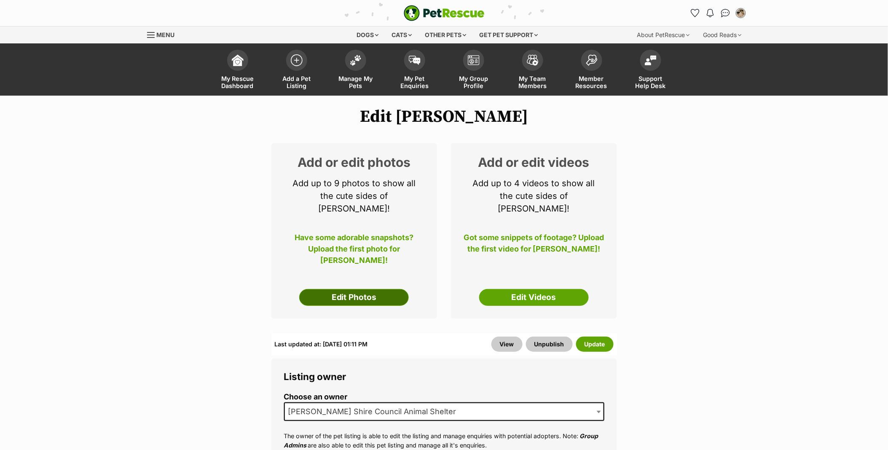
click at [361, 289] on link "Edit Photos" at bounding box center [354, 297] width 110 height 17
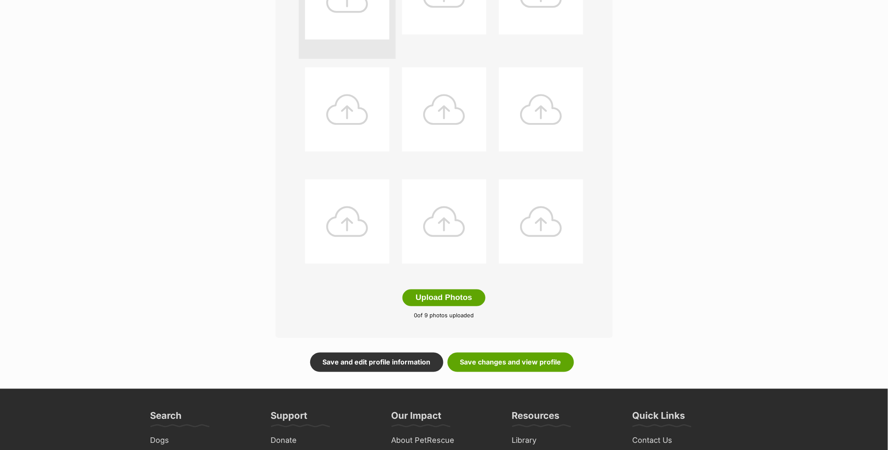
scroll to position [281, 0]
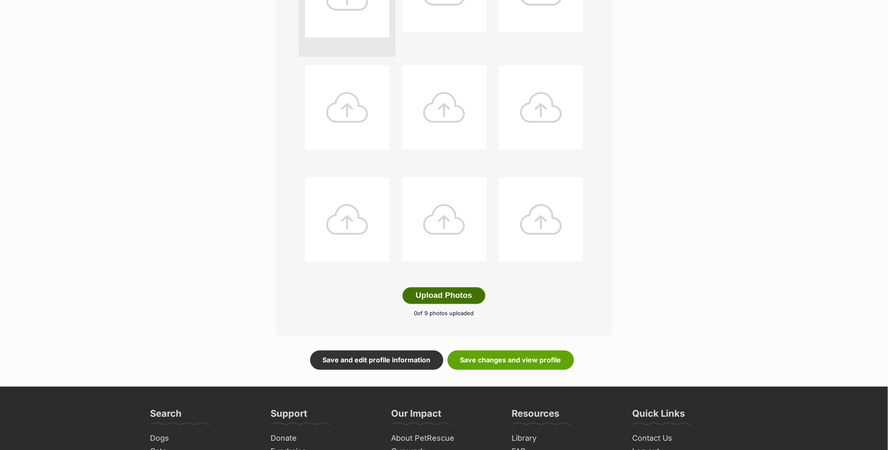
click at [437, 302] on button "Upload Photos" at bounding box center [443, 295] width 83 height 17
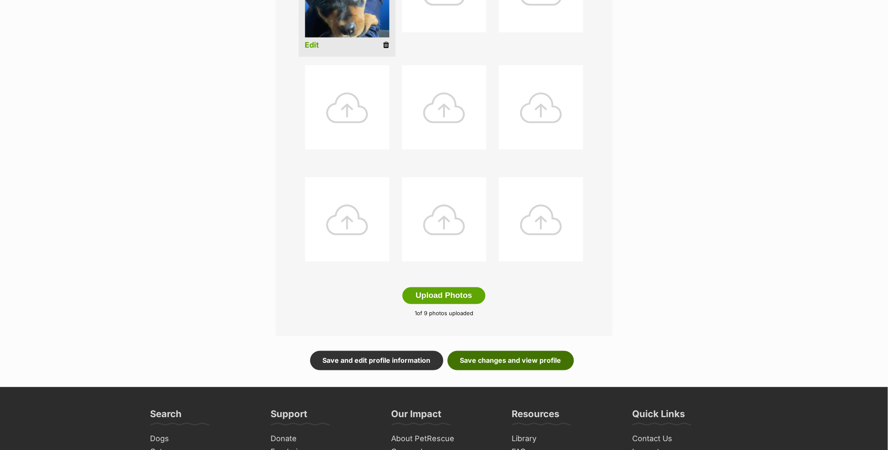
click at [539, 353] on link "Save changes and view profile" at bounding box center [510, 360] width 126 height 19
